Goal: Task Accomplishment & Management: Complete application form

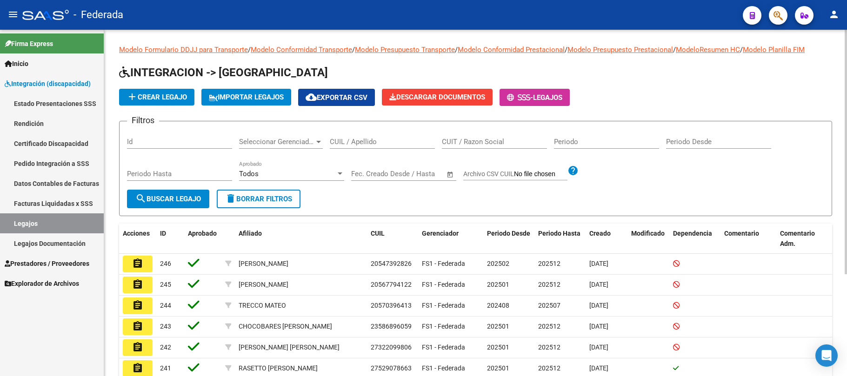
click at [343, 140] on input "CUIL / Apellido" at bounding box center [382, 142] width 105 height 8
type input "b"
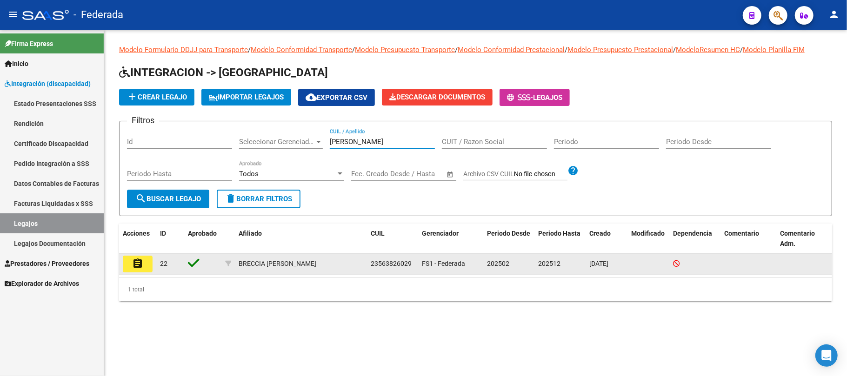
type input "[PERSON_NAME]"
click at [134, 269] on button "assignment" at bounding box center [138, 264] width 30 height 17
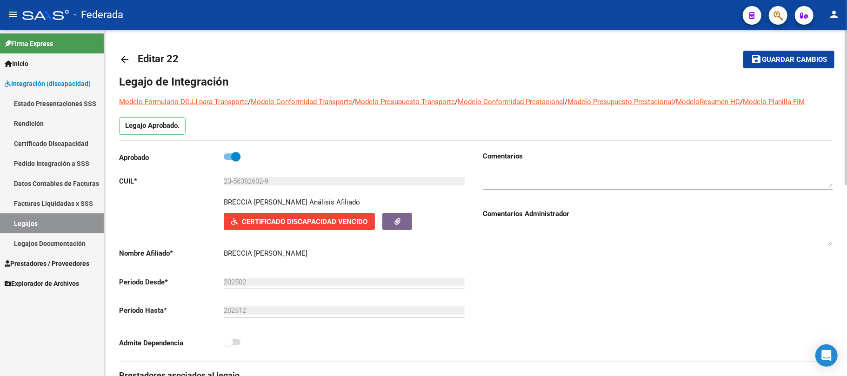
click at [73, 213] on link "Facturas Liquidadas x SSS" at bounding box center [52, 203] width 104 height 20
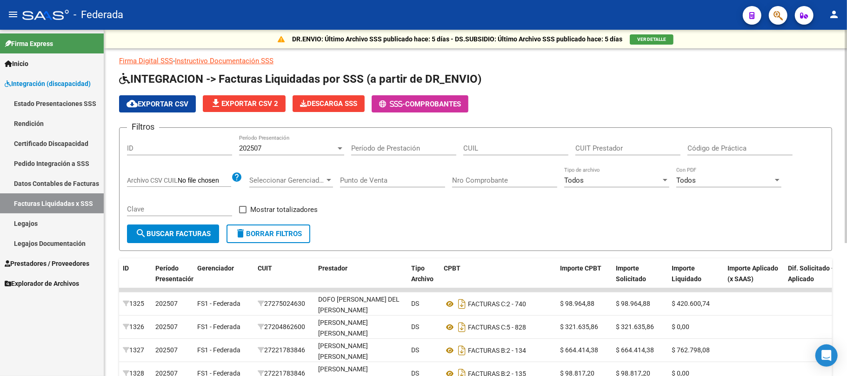
click at [39, 225] on link "Legajos" at bounding box center [52, 223] width 104 height 20
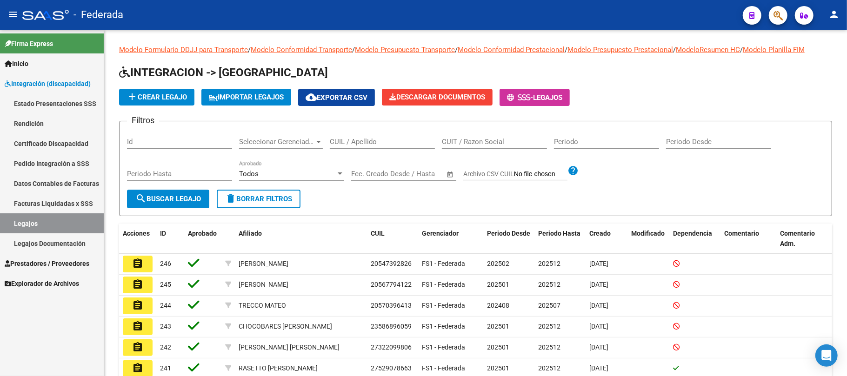
click at [357, 139] on input "CUIL / Apellido" at bounding box center [382, 142] width 105 height 8
paste input "23568500504"
type input "23568500504"
click at [173, 207] on button "search Buscar Legajo" at bounding box center [168, 199] width 82 height 19
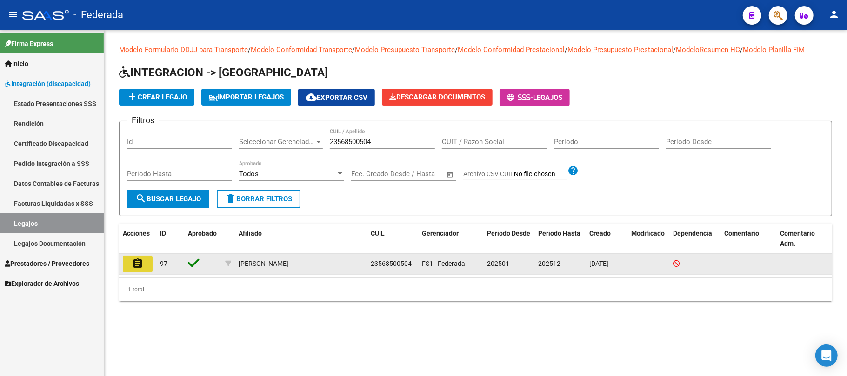
click at [139, 267] on mat-icon "assignment" at bounding box center [137, 263] width 11 height 11
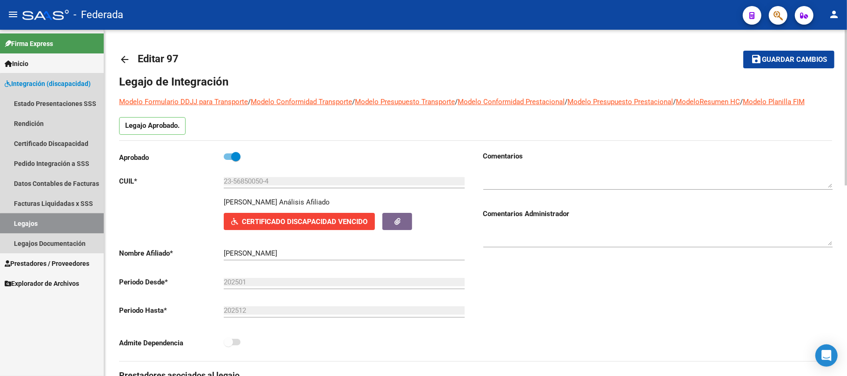
click at [62, 224] on link "Legajos" at bounding box center [52, 223] width 104 height 20
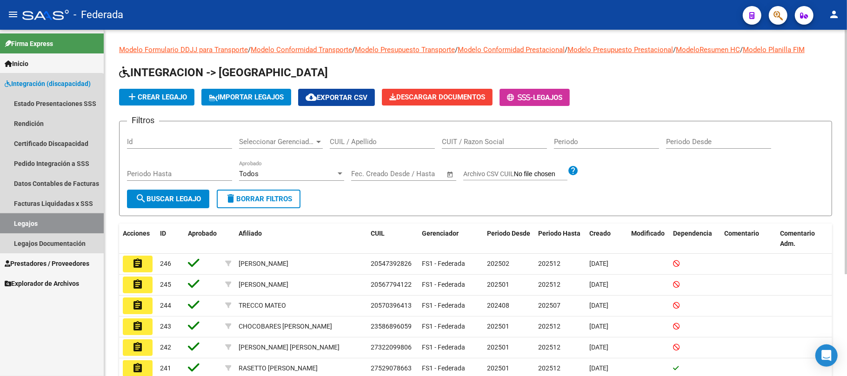
click at [41, 222] on link "Legajos" at bounding box center [52, 223] width 104 height 20
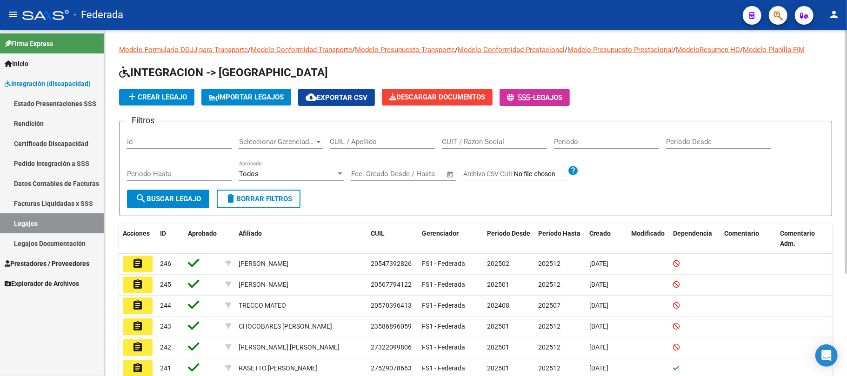
click at [363, 137] on div "CUIL / Apellido" at bounding box center [382, 139] width 105 height 20
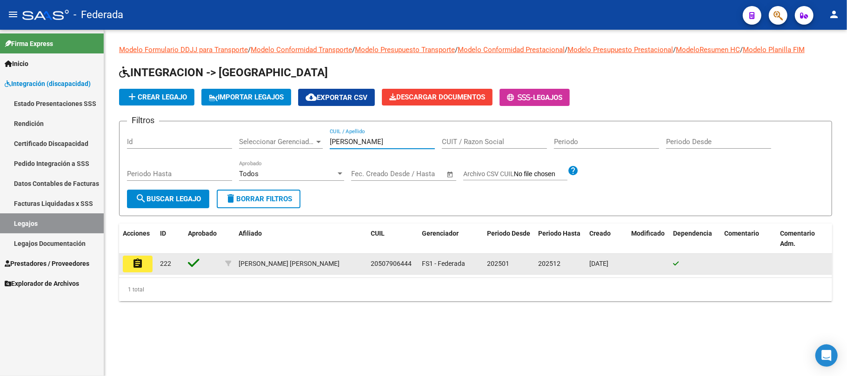
type input "[PERSON_NAME]"
click at [136, 263] on mat-icon "assignment" at bounding box center [137, 263] width 11 height 11
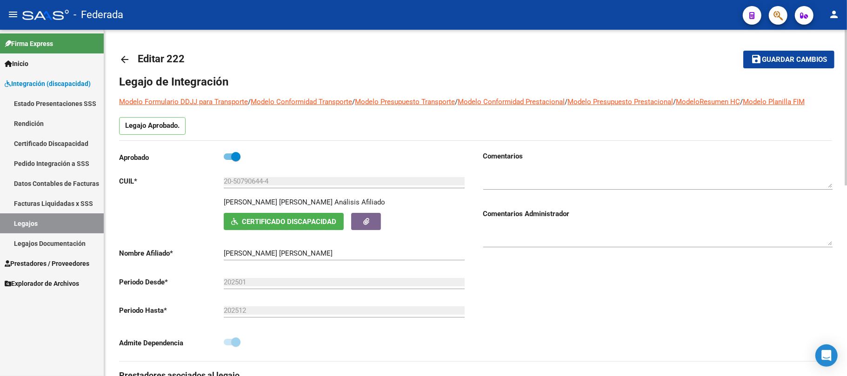
click at [123, 58] on mat-icon "arrow_back" at bounding box center [124, 59] width 11 height 11
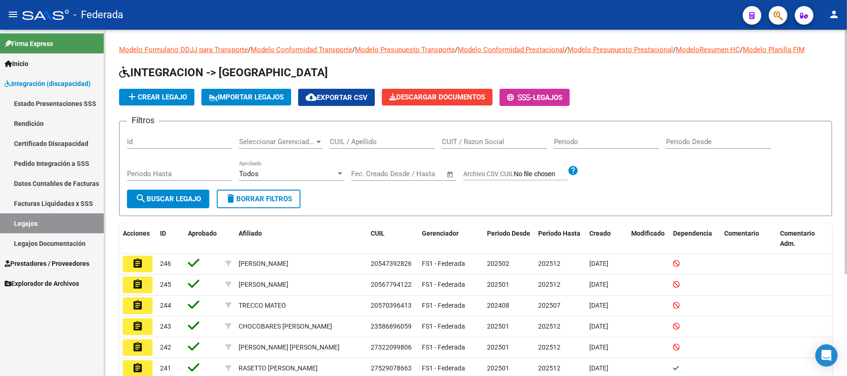
click at [337, 135] on div "CUIL / Apellido" at bounding box center [382, 139] width 105 height 20
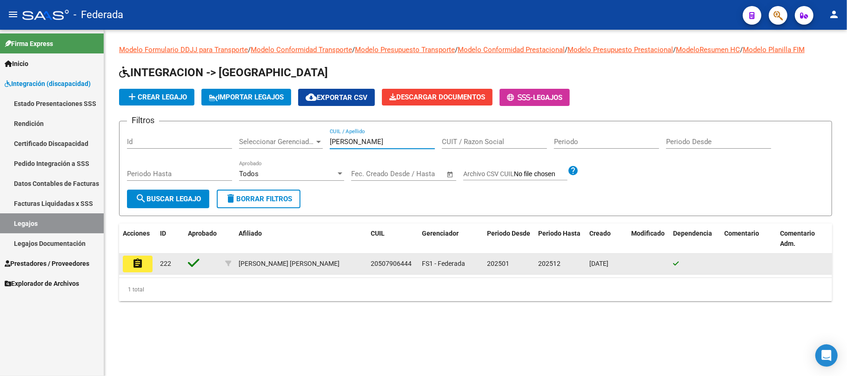
click at [399, 263] on span "20507906444" at bounding box center [391, 263] width 41 height 7
copy span "20507906444"
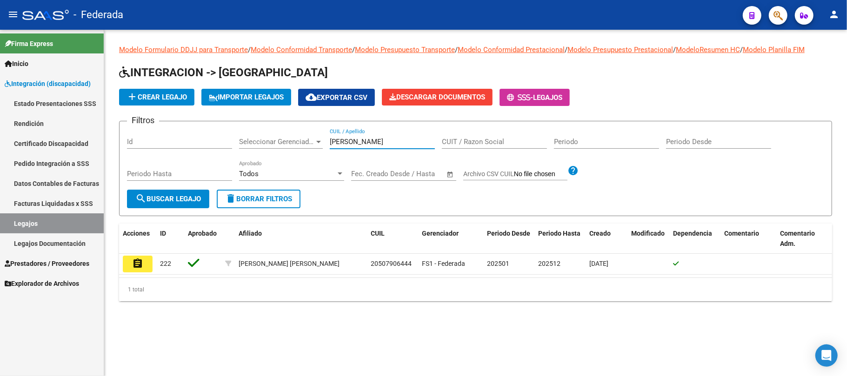
click at [339, 140] on input "[PERSON_NAME]" at bounding box center [382, 142] width 105 height 8
click at [340, 140] on input "[PERSON_NAME]" at bounding box center [382, 142] width 105 height 8
paste input "20-49269693-6"
click at [343, 140] on input "20-49269693-6" at bounding box center [382, 142] width 105 height 8
click at [340, 140] on input "20-49269693-6" at bounding box center [382, 142] width 105 height 8
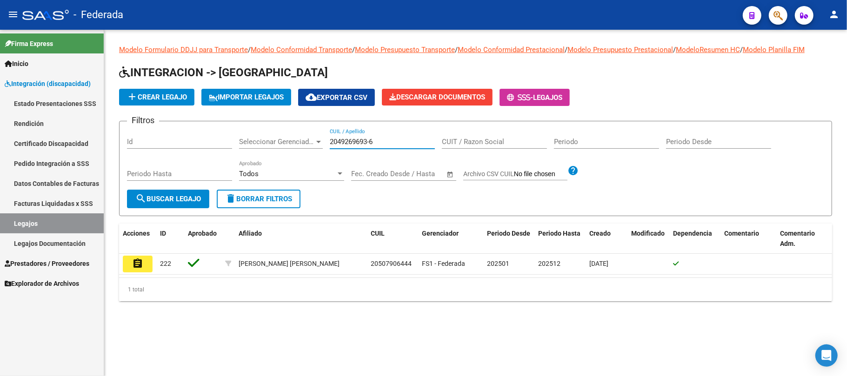
click at [371, 140] on input "2049269693-6" at bounding box center [382, 142] width 105 height 8
type input "20492696936"
drag, startPoint x: 377, startPoint y: 141, endPoint x: 313, endPoint y: 137, distance: 64.4
click at [313, 137] on div "Filtros Id Seleccionar Gerenciador Seleccionar Gerenciador 20492696936 CUIL / A…" at bounding box center [475, 159] width 697 height 61
paste input "20492696936"
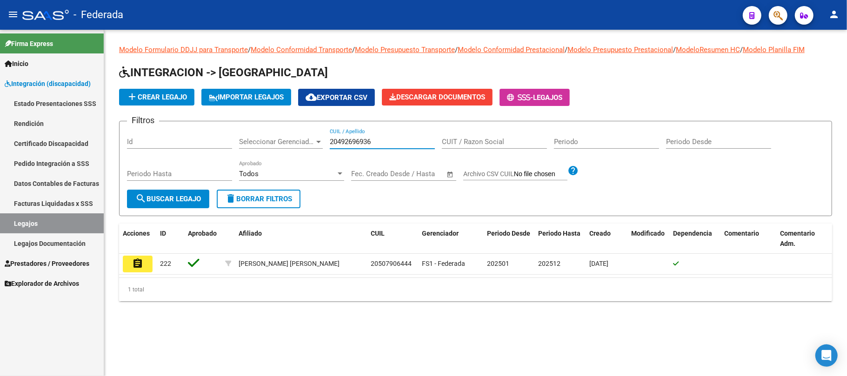
type input "20492696936"
click at [183, 196] on span "search Buscar Legajo" at bounding box center [168, 199] width 66 height 8
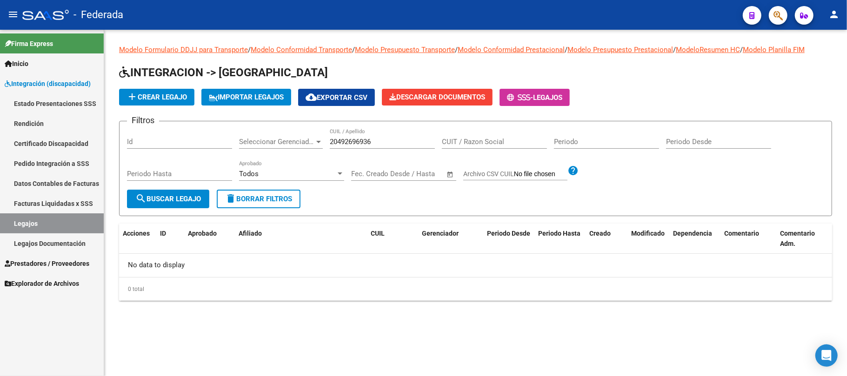
click at [156, 99] on span "add Crear Legajo" at bounding box center [157, 97] width 60 height 8
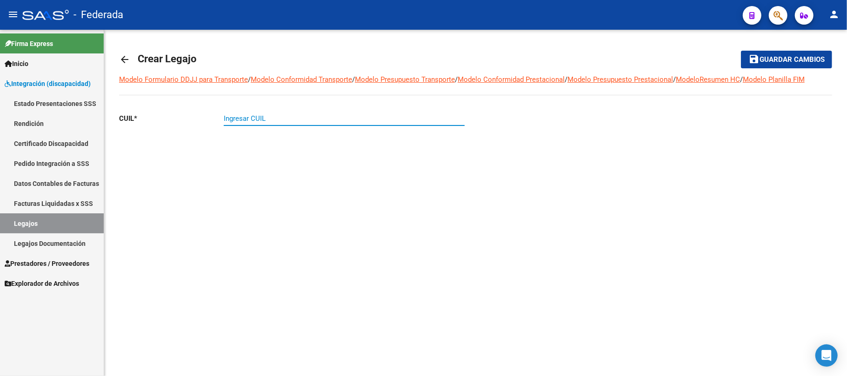
click at [260, 120] on input "Ingresar CUIL" at bounding box center [344, 118] width 241 height 8
paste input "20-49269693-6"
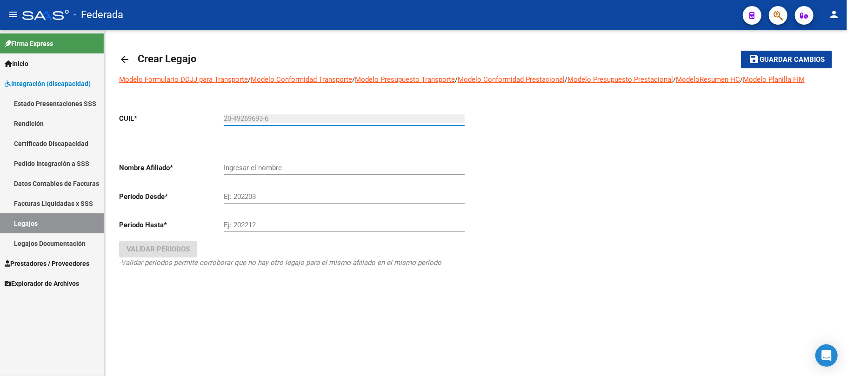
type input "20-49269693-6"
click at [539, 168] on div at bounding box center [654, 204] width 357 height 196
type input "DI [PERSON_NAME]"
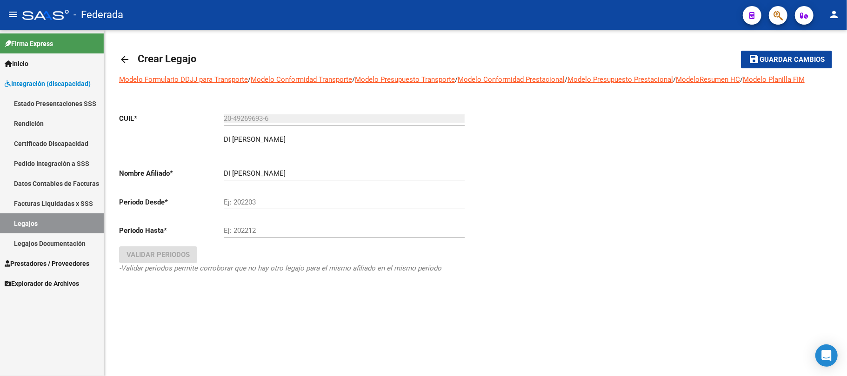
click at [229, 201] on input "Ej: 202203" at bounding box center [344, 202] width 241 height 8
type input "202501"
click at [235, 220] on div "Ej: 202212" at bounding box center [344, 228] width 241 height 20
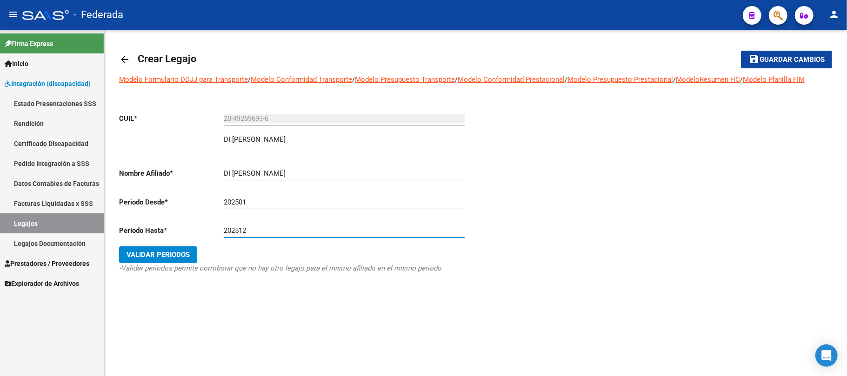
type input "202512"
click at [207, 309] on div "arrow_back Crear Legajo save Guardar cambios Modelo Formulario DDJJ para Transp…" at bounding box center [475, 180] width 743 height 300
click at [176, 257] on span "Validar Periodos" at bounding box center [158, 255] width 63 height 8
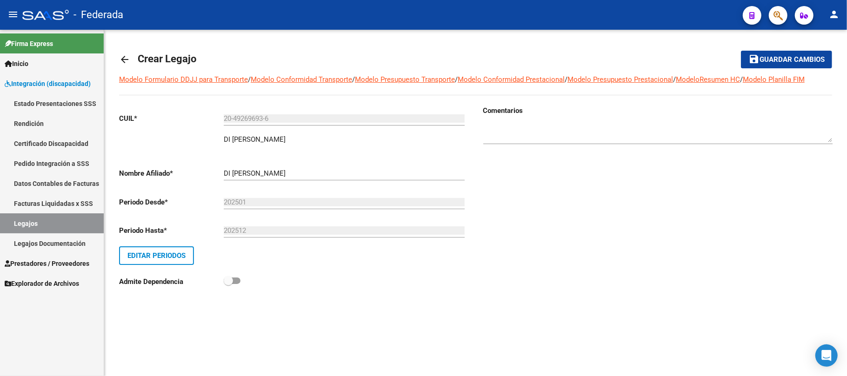
click at [787, 64] on button "save Guardar cambios" at bounding box center [786, 59] width 91 height 17
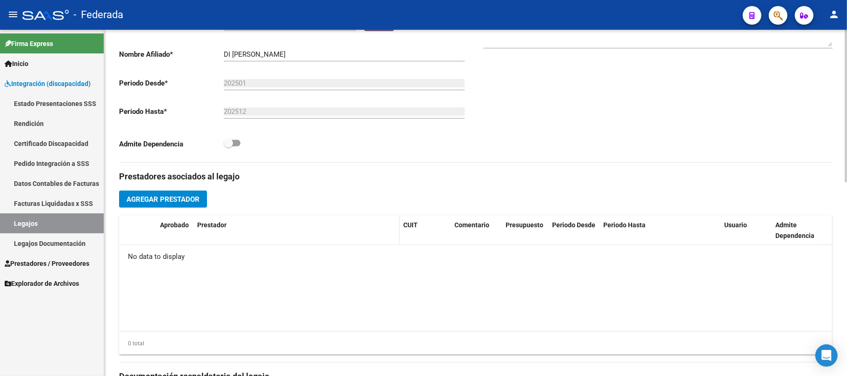
scroll to position [186, 0]
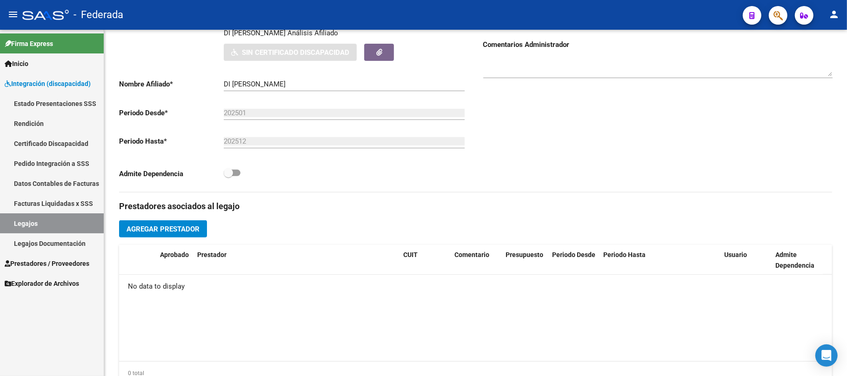
click at [56, 228] on link "Legajos" at bounding box center [52, 223] width 104 height 20
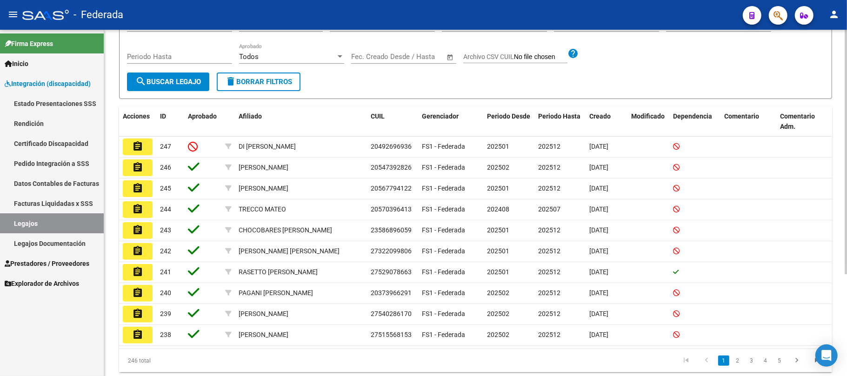
scroll to position [124, 0]
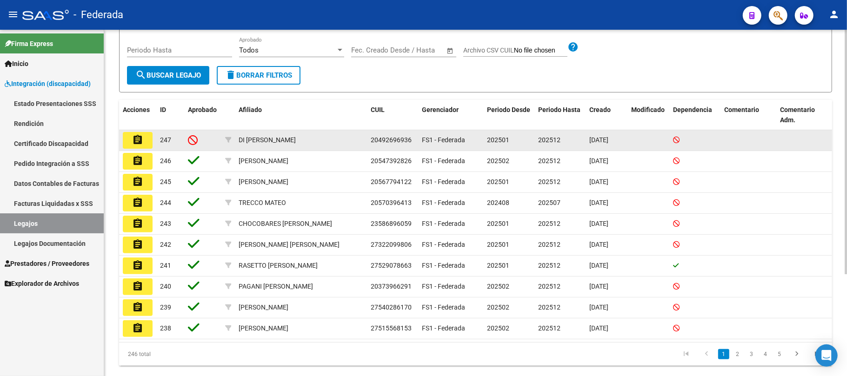
click at [388, 140] on span "20492696936" at bounding box center [391, 139] width 41 height 7
copy span "20492696936"
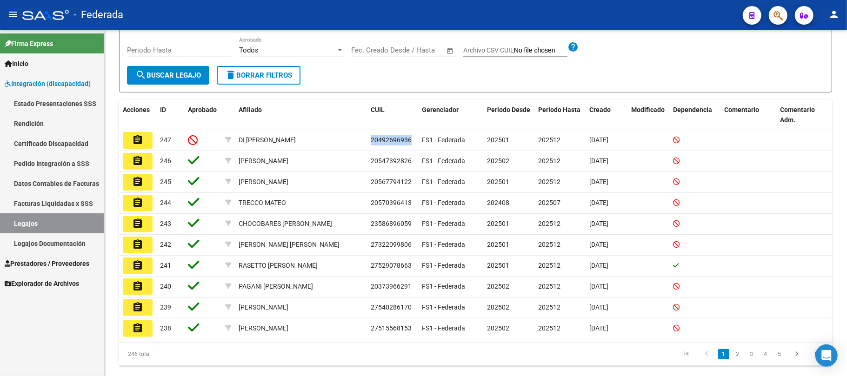
click at [38, 142] on link "Certificado Discapacidad" at bounding box center [52, 143] width 104 height 20
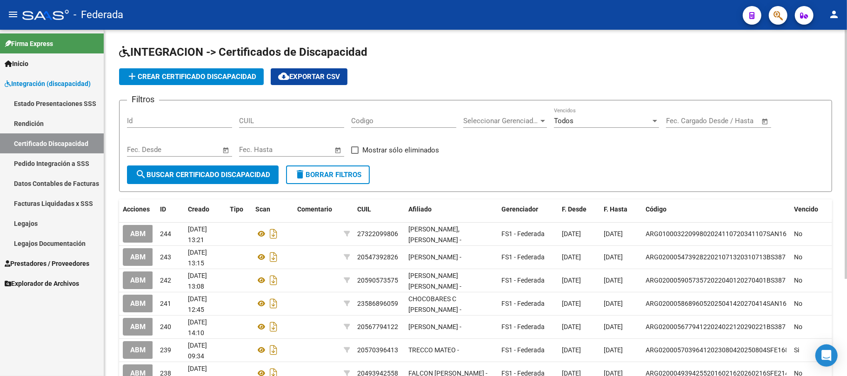
click at [263, 125] on div "CUIL" at bounding box center [291, 118] width 105 height 20
paste input "20-49269693-6"
type input "20-49269693-6"
click at [255, 167] on button "search Buscar Certificado Discapacidad" at bounding box center [203, 175] width 152 height 19
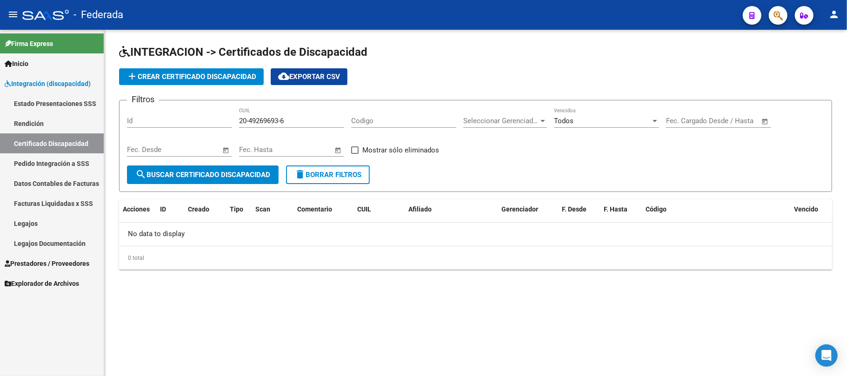
click at [298, 170] on mat-icon "delete" at bounding box center [299, 174] width 11 height 11
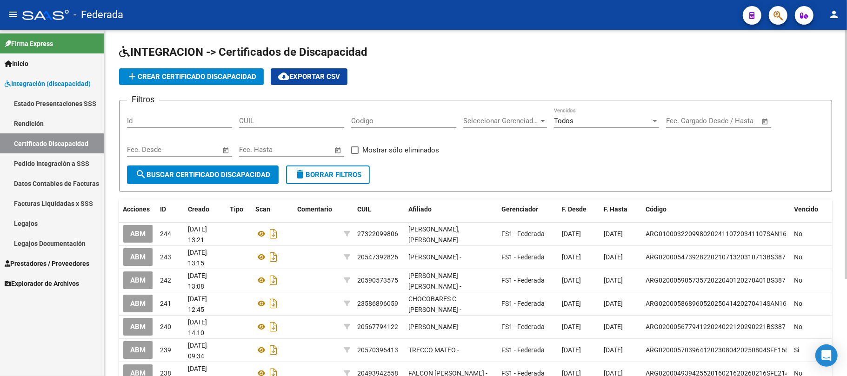
click at [224, 77] on span "add Crear Certificado Discapacidad" at bounding box center [192, 77] width 130 height 8
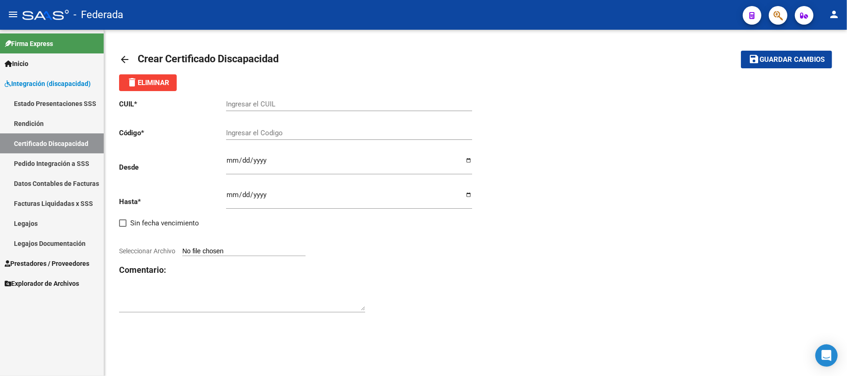
click at [350, 110] on div "Ingresar el CUIL" at bounding box center [349, 101] width 246 height 20
paste input "20-49269693-6"
type input "20-49269693-6"
click at [260, 131] on input "Ingresar el Codigo" at bounding box center [349, 133] width 246 height 8
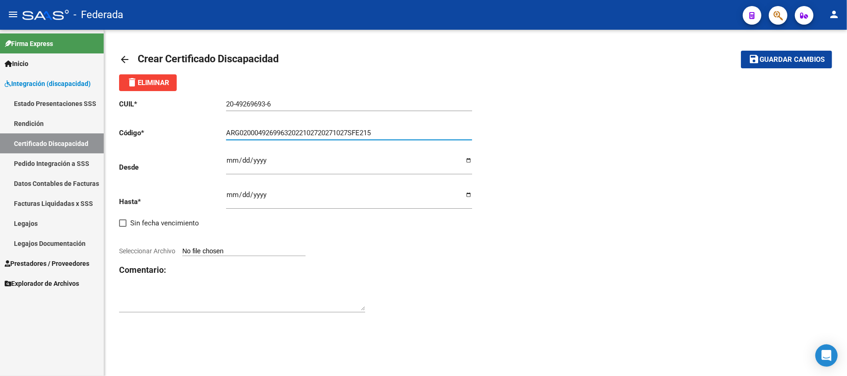
type input "ARG02000492699632022102720271027SFE215"
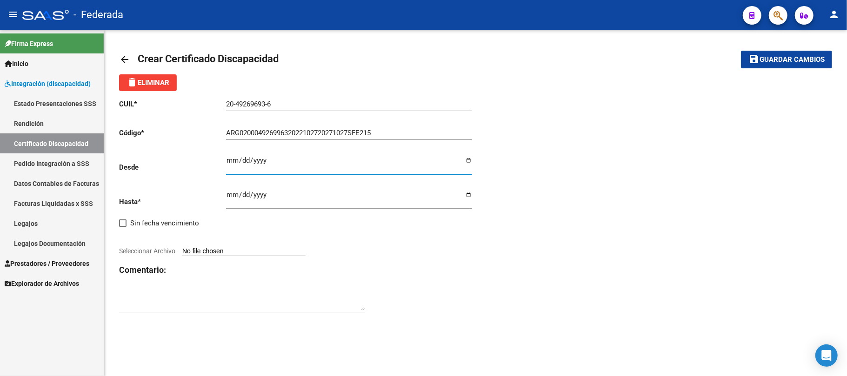
click at [226, 158] on input "Ingresar fec. Desde" at bounding box center [349, 164] width 246 height 15
type input "[DATE]"
click at [229, 196] on input "Ingresar fec. Hasta" at bounding box center [349, 198] width 246 height 15
click at [253, 197] on input "Ingresar fec. Hasta" at bounding box center [349, 198] width 246 height 15
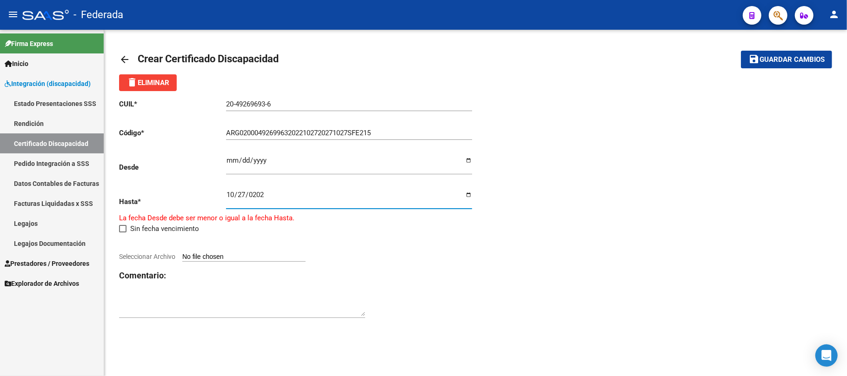
type input "[DATE]"
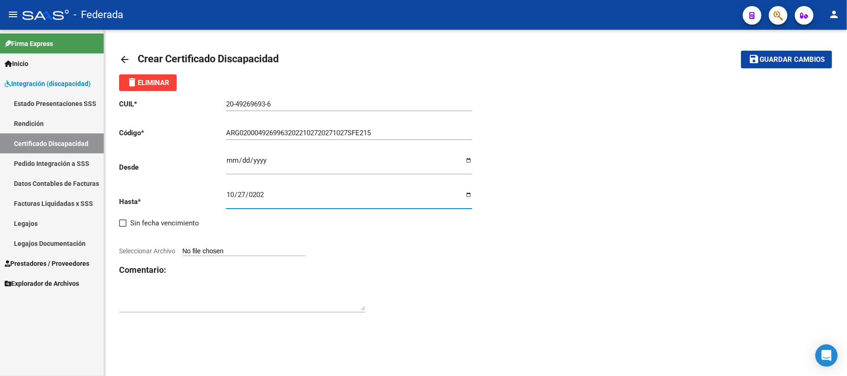
click at [585, 261] on div "CUIL * 20-49269693-6 Ingresar el CUIL Código * ARG02000492699632022102720271027…" at bounding box center [475, 206] width 713 height 230
click at [221, 252] on input "Seleccionar Archivo" at bounding box center [243, 251] width 123 height 9
type input "C:\fakepath\DI [PERSON_NAME] CUD vto 2027.pdf"
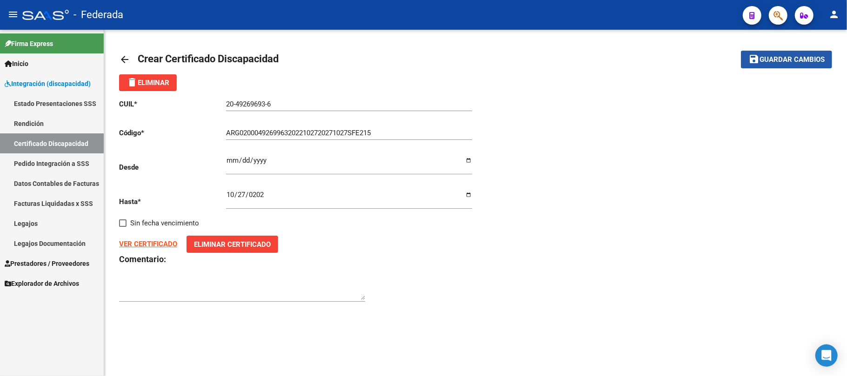
click at [798, 60] on span "Guardar cambios" at bounding box center [792, 60] width 65 height 8
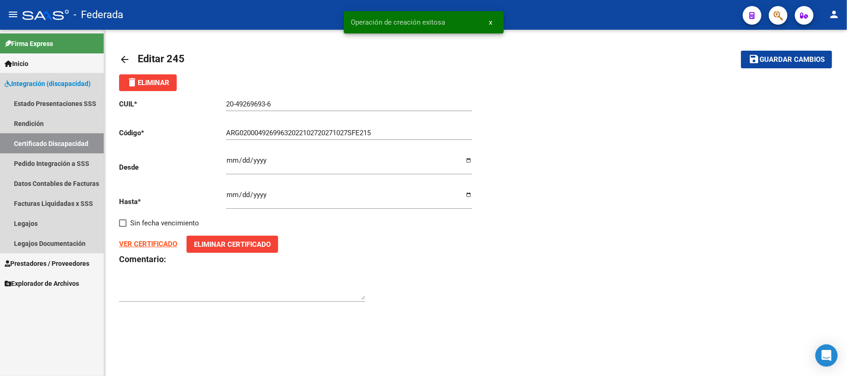
click at [54, 140] on link "Certificado Discapacidad" at bounding box center [52, 143] width 104 height 20
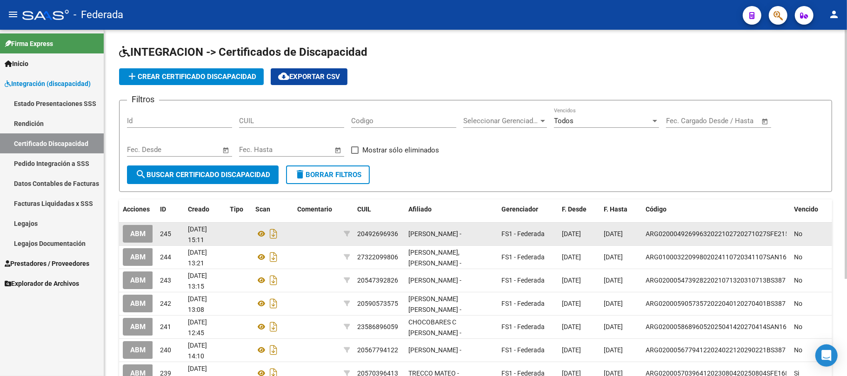
click at [135, 233] on span "ABM" at bounding box center [137, 234] width 15 height 8
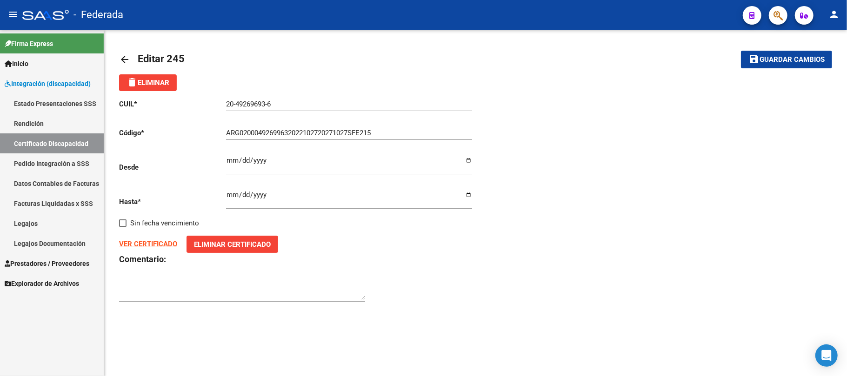
click at [64, 222] on link "Legajos" at bounding box center [52, 223] width 104 height 20
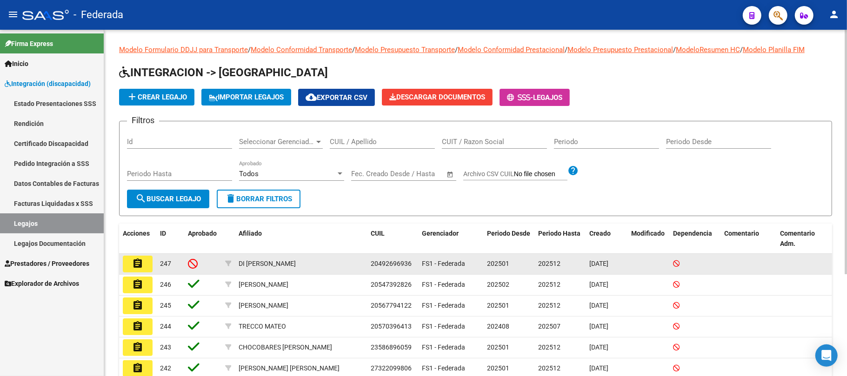
click at [140, 261] on mat-icon "assignment" at bounding box center [137, 263] width 11 height 11
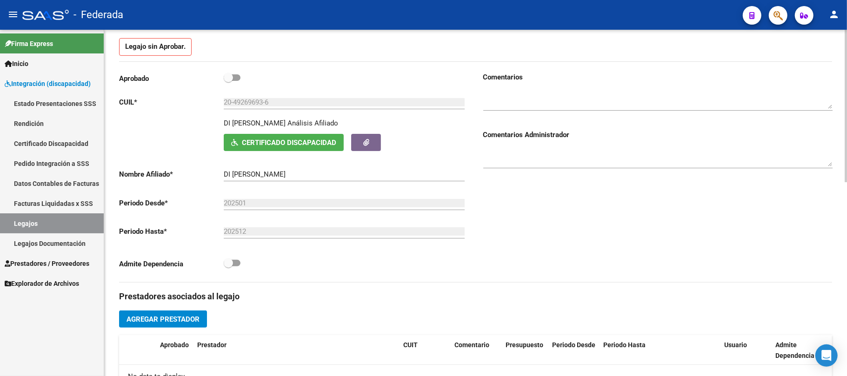
scroll to position [248, 0]
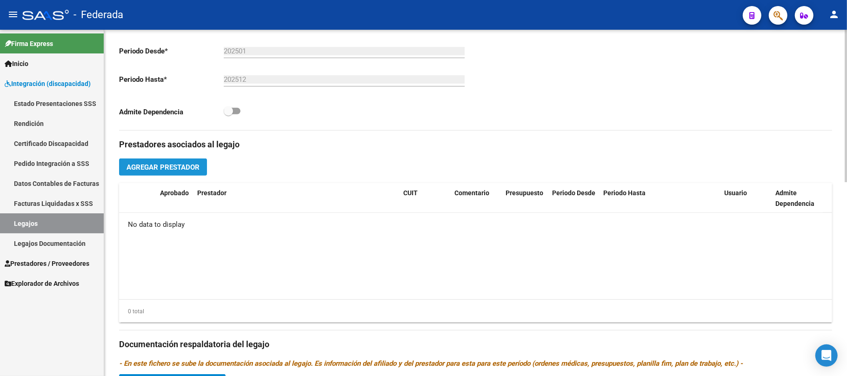
click at [153, 162] on button "Agregar Prestador" at bounding box center [163, 167] width 88 height 17
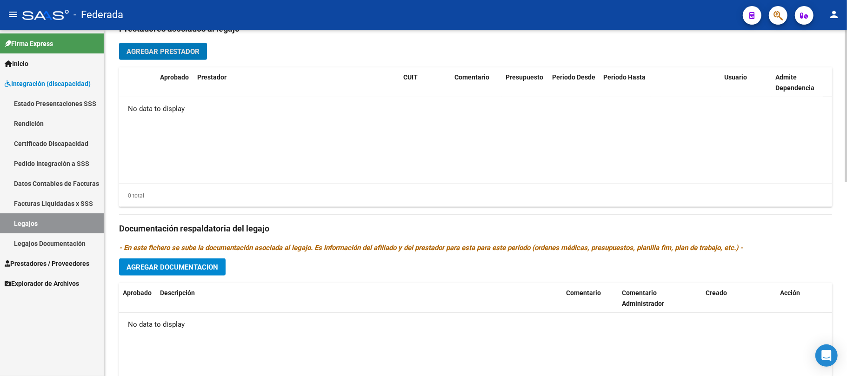
scroll to position [372, 0]
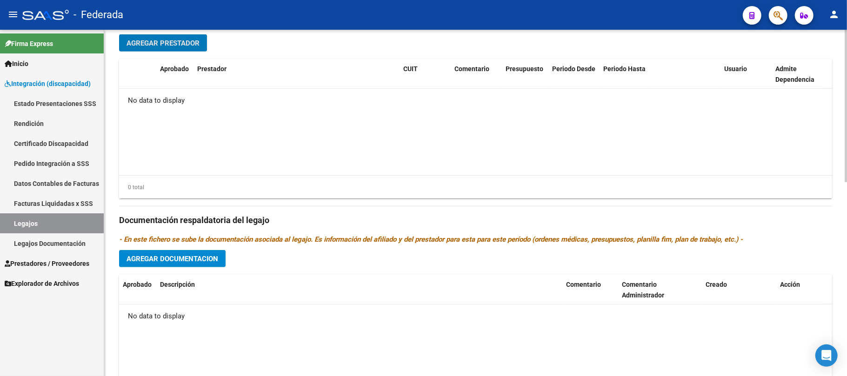
click at [194, 262] on span "Agregar Documentacion" at bounding box center [173, 259] width 92 height 8
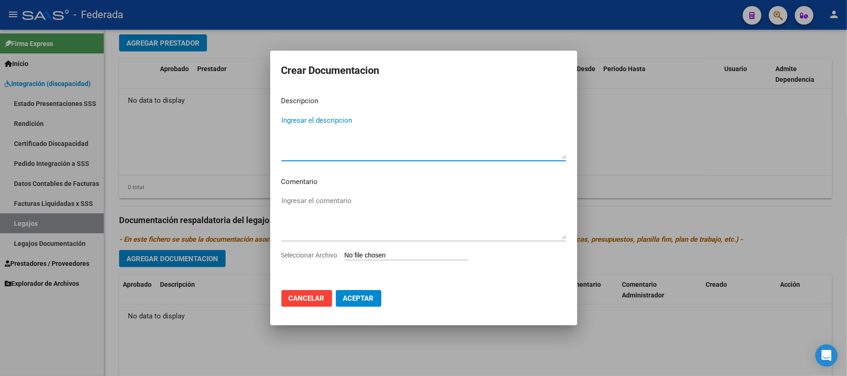
click at [378, 253] on input "Seleccionar Archivo" at bounding box center [406, 256] width 123 height 9
type input "C:\fakepath\Cbu psicólogo.pdf"
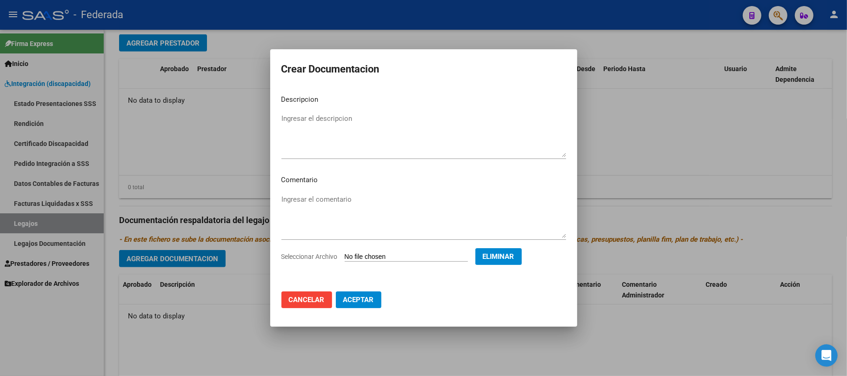
click at [362, 306] on button "Aceptar" at bounding box center [359, 300] width 46 height 17
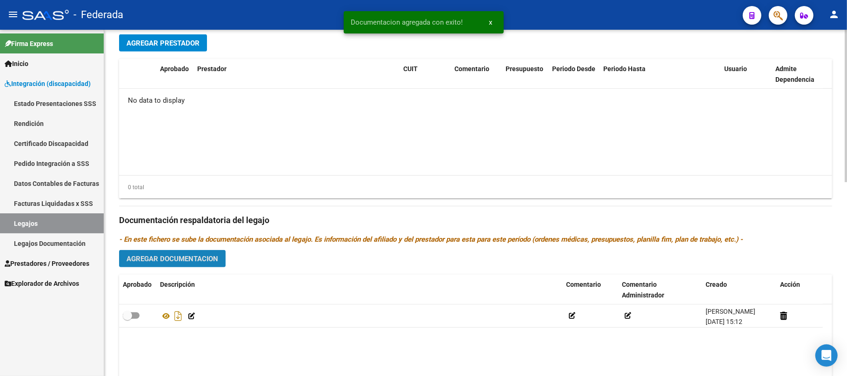
click at [188, 265] on button "Agregar Documentacion" at bounding box center [172, 258] width 107 height 17
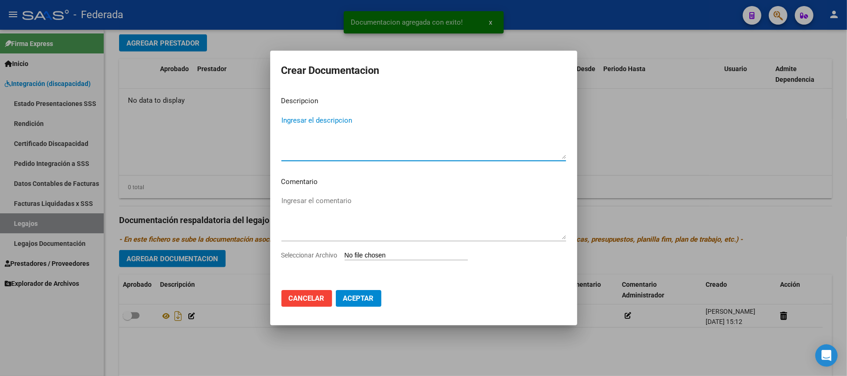
click at [348, 294] on span "Aceptar" at bounding box center [358, 298] width 31 height 8
click at [358, 253] on input "Seleccionar Archivo" at bounding box center [406, 256] width 123 height 9
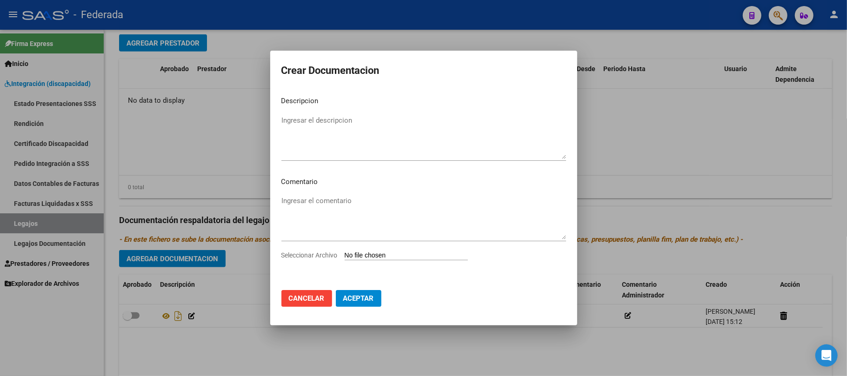
type input "C:\fakepath\Comprimido Comprimido Di [PERSON_NAME] 20.pdf"
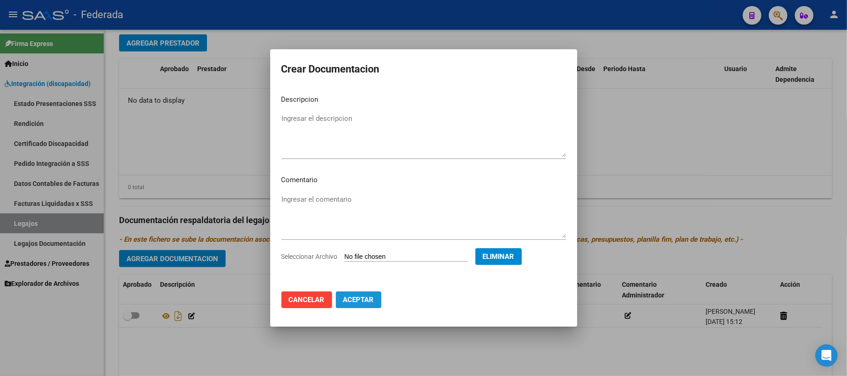
click at [350, 306] on button "Aceptar" at bounding box center [359, 300] width 46 height 17
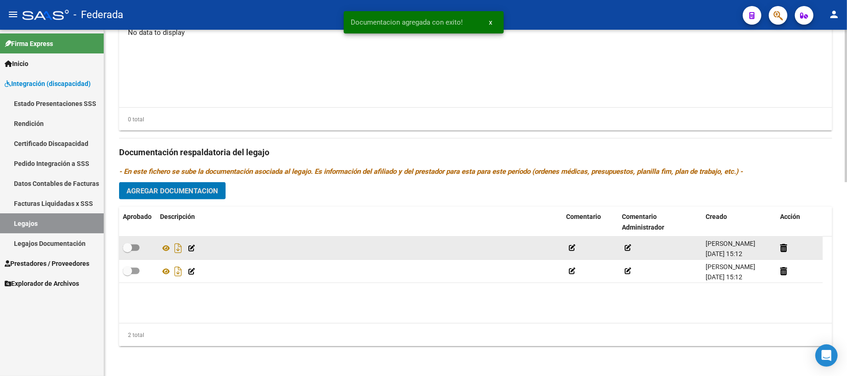
scroll to position [441, 0]
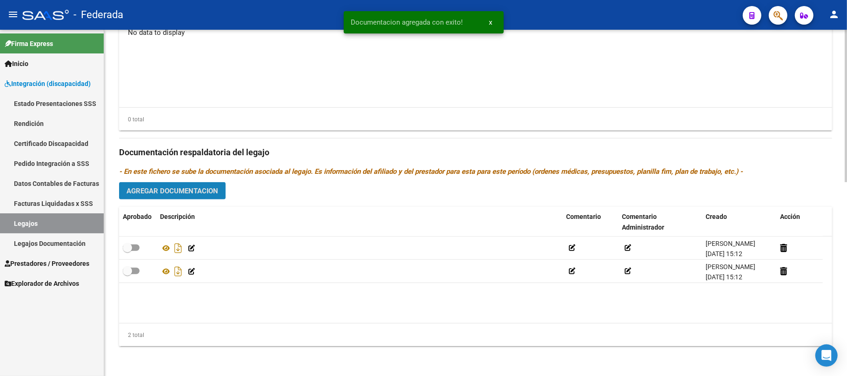
click at [196, 190] on span "Agregar Documentacion" at bounding box center [173, 191] width 92 height 8
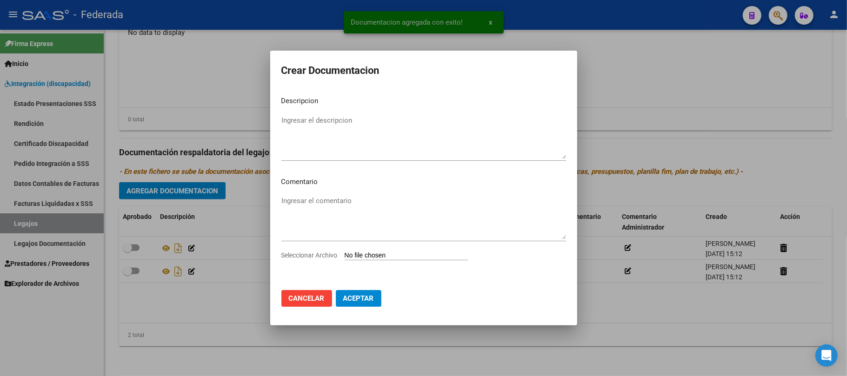
click at [402, 257] on input "Seleccionar Archivo" at bounding box center [406, 256] width 123 height 9
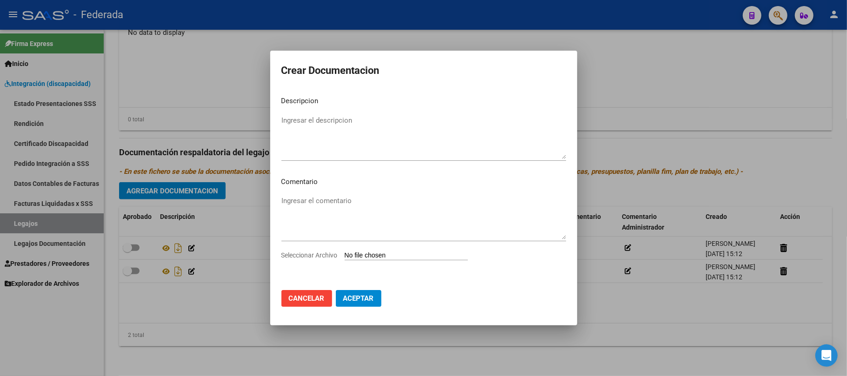
type input "C:\fakepath\Di [PERSON_NAME] -CAR 2025.pdf"
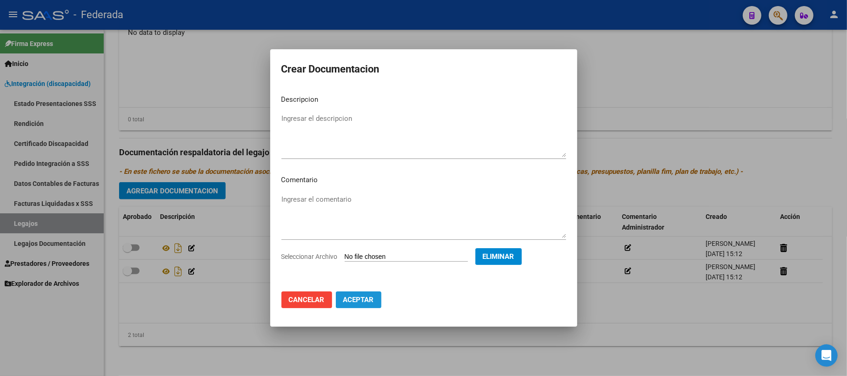
click at [373, 296] on span "Aceptar" at bounding box center [358, 300] width 31 height 8
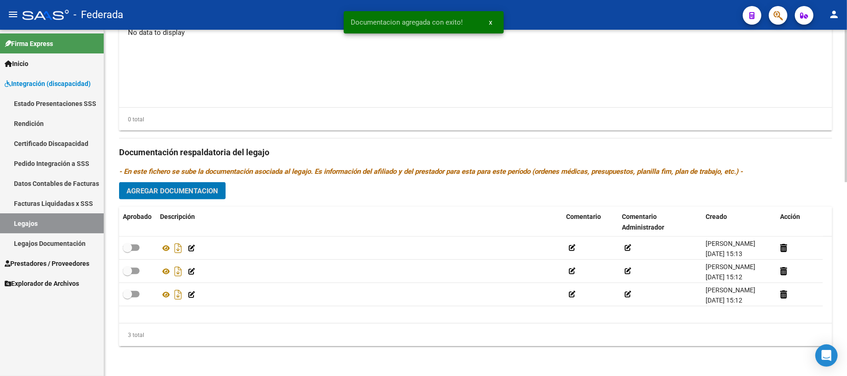
click at [190, 193] on span "Agregar Documentacion" at bounding box center [173, 191] width 92 height 8
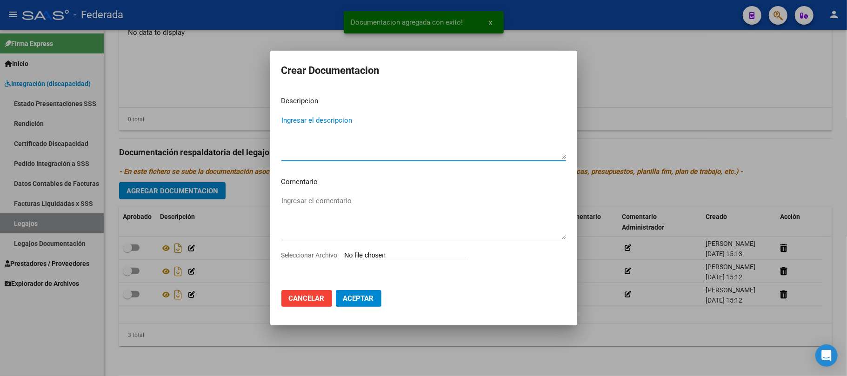
click at [369, 252] on input "Seleccionar Archivo" at bounding box center [406, 256] width 123 height 9
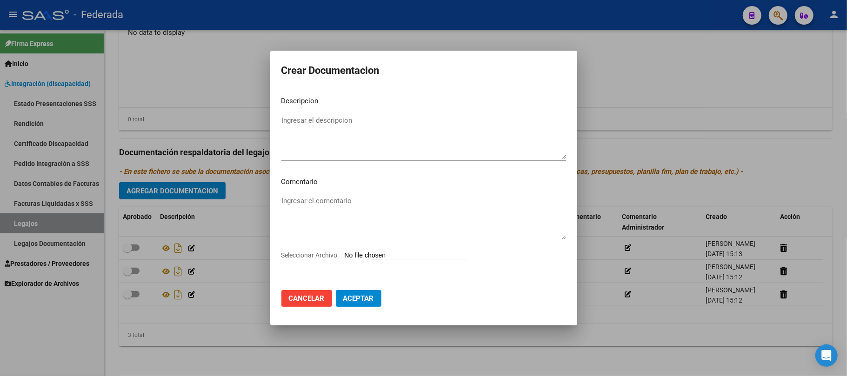
type input "C:\fakepath\DI [PERSON_NAME] CUD vto 2027.pdf"
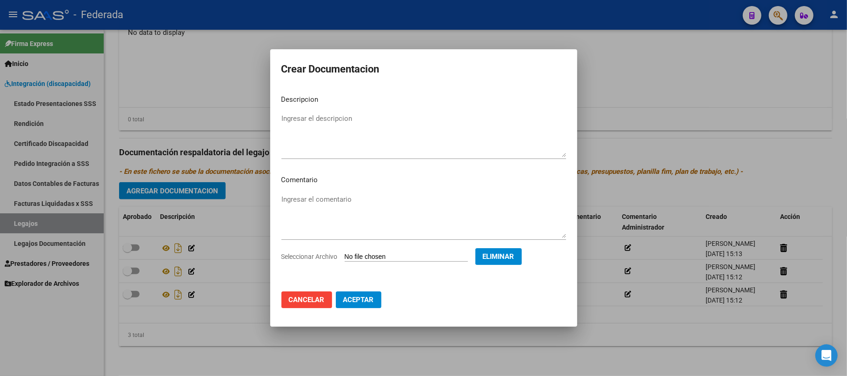
click at [362, 304] on span "Aceptar" at bounding box center [358, 300] width 31 height 8
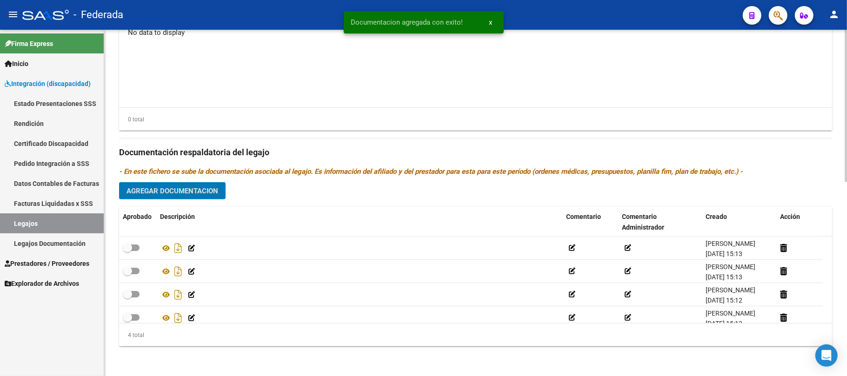
click at [175, 187] on span "Agregar Documentacion" at bounding box center [173, 191] width 92 height 8
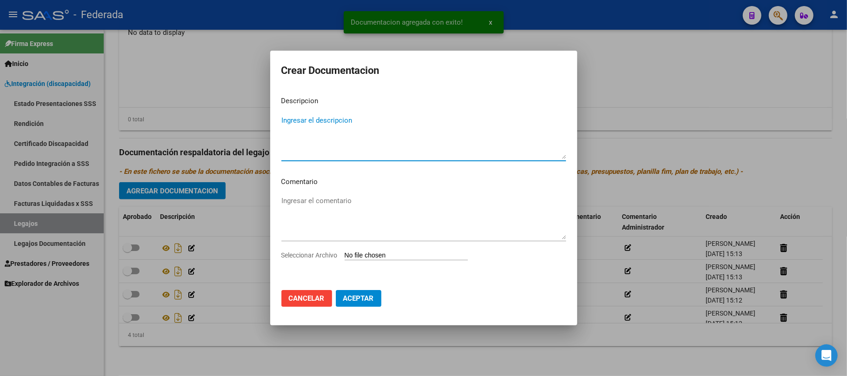
click at [368, 253] on input "Seleccionar Archivo" at bounding box center [406, 256] width 123 height 9
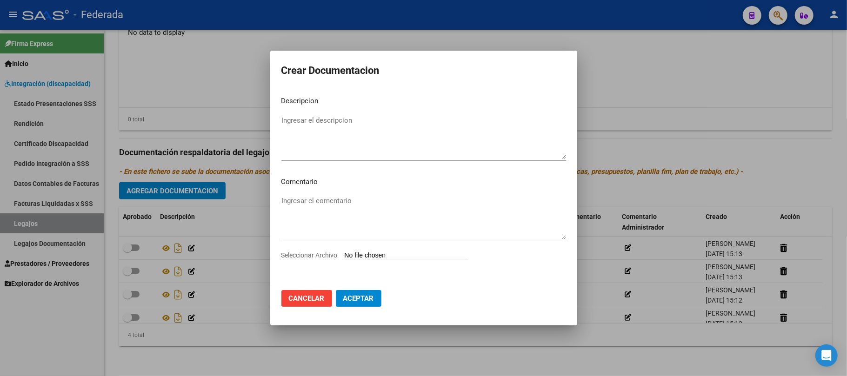
type input "C:\fakepath\[PERSON_NAME] -Superintendencia de Servicios de Salud.pdf"
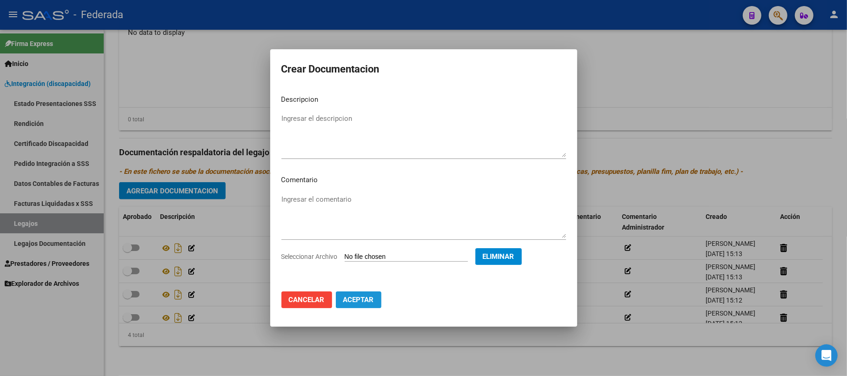
click at [360, 297] on span "Aceptar" at bounding box center [358, 300] width 31 height 8
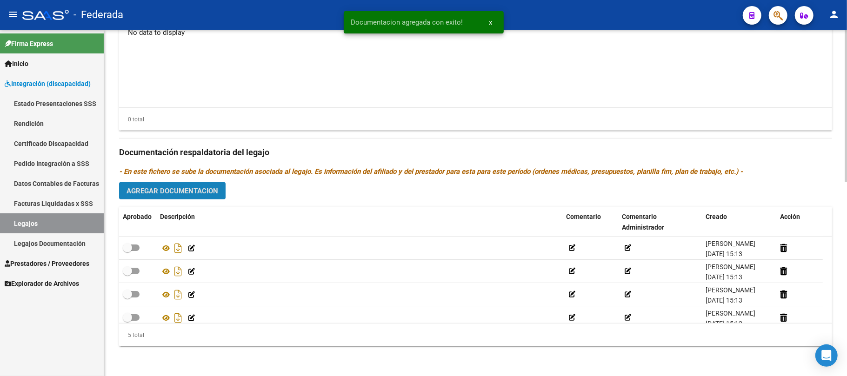
click at [205, 197] on button "Agregar Documentacion" at bounding box center [172, 190] width 107 height 17
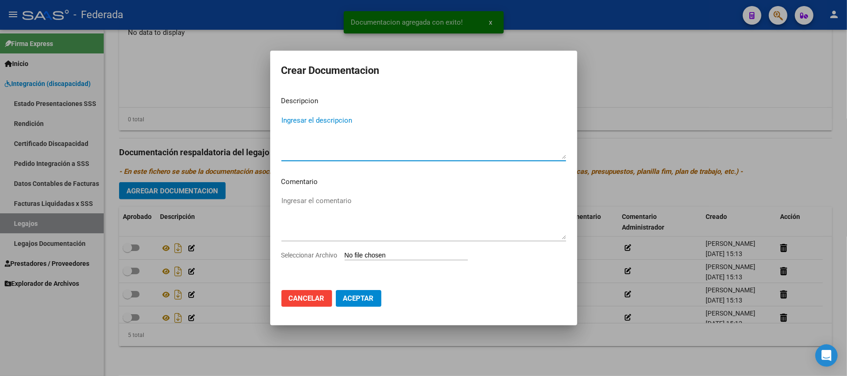
click at [393, 259] on input "Seleccionar Archivo" at bounding box center [406, 256] width 123 height 9
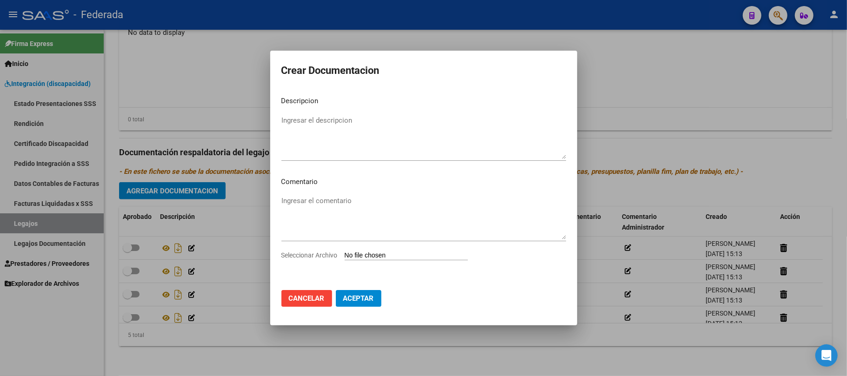
type input "C:\fakepath\psicologia - presup completo.pdf"
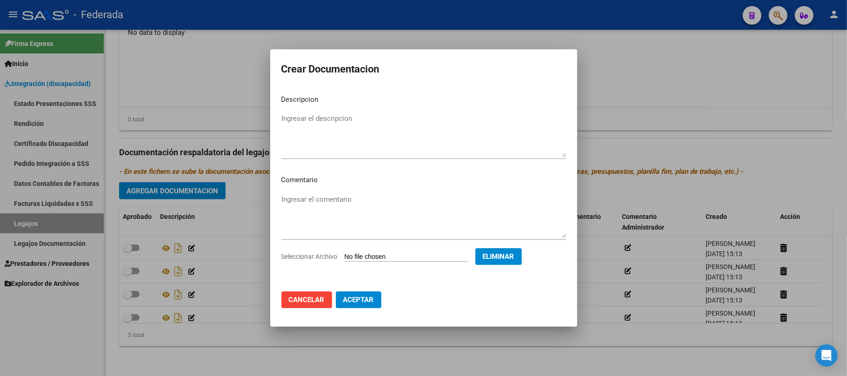
click at [347, 294] on button "Aceptar" at bounding box center [359, 300] width 46 height 17
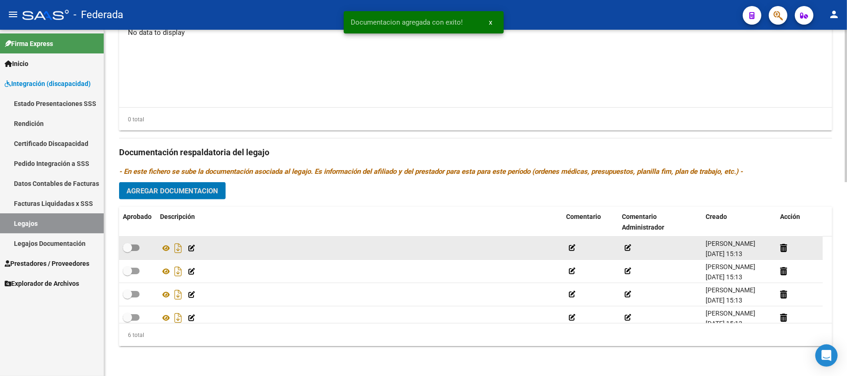
scroll to position [56, 0]
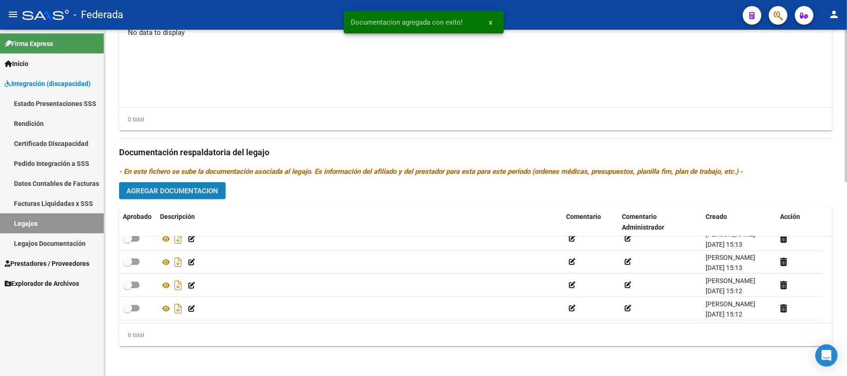
click at [209, 191] on span "Agregar Documentacion" at bounding box center [173, 191] width 92 height 8
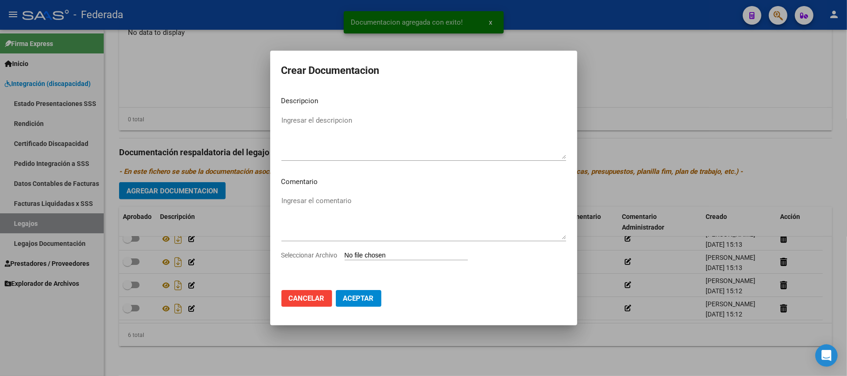
click at [369, 257] on input "Seleccionar Archivo" at bounding box center [406, 256] width 123 height 9
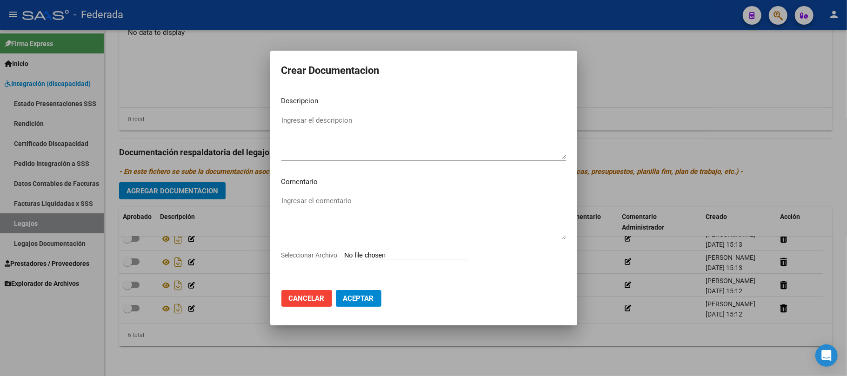
type input "C:\fakepath\transporte - Poliza_Supl_[PHONE_NUMBER]_Ope.pdf"
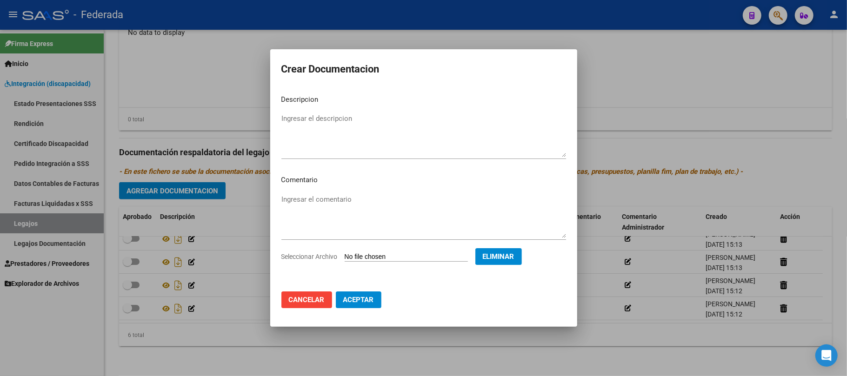
click at [348, 303] on span "Aceptar" at bounding box center [358, 300] width 31 height 8
